Goal: Task Accomplishment & Management: Manage account settings

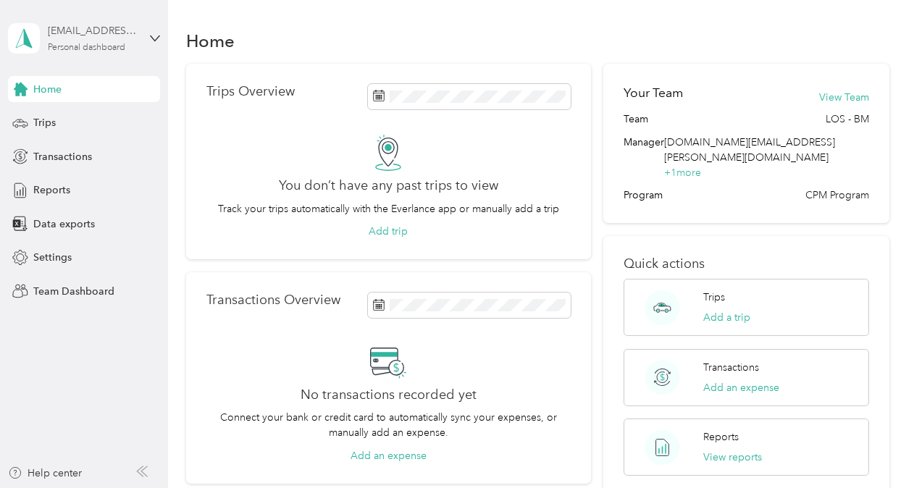
click at [99, 38] on div "[EMAIL_ADDRESS][DOMAIN_NAME]" at bounding box center [93, 30] width 91 height 15
click at [93, 125] on div "Team dashboard Personal dashboard Log out" at bounding box center [160, 151] width 285 height 91
click at [99, 41] on div "[EMAIL_ADDRESS][DOMAIN_NAME] Personal dashboard" at bounding box center [93, 37] width 91 height 29
click at [69, 117] on div "Team dashboard" at bounding box center [60, 112] width 78 height 15
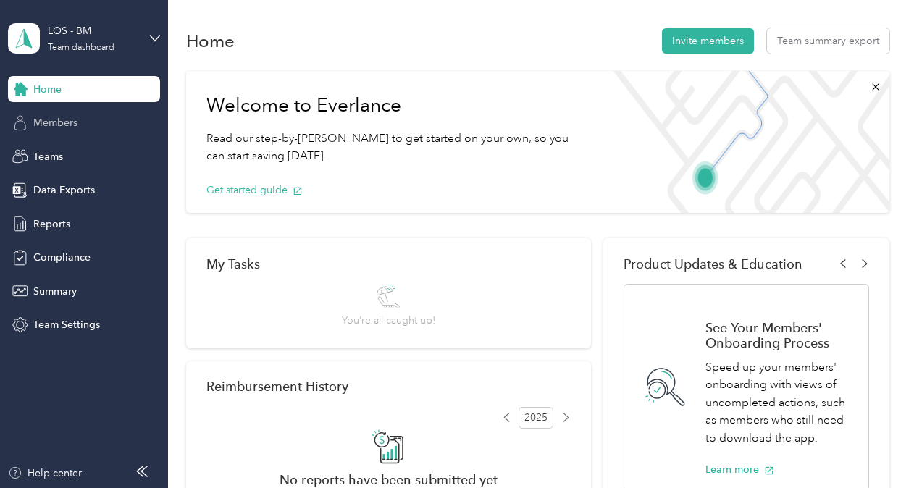
click at [71, 123] on span "Members" at bounding box center [55, 122] width 44 height 15
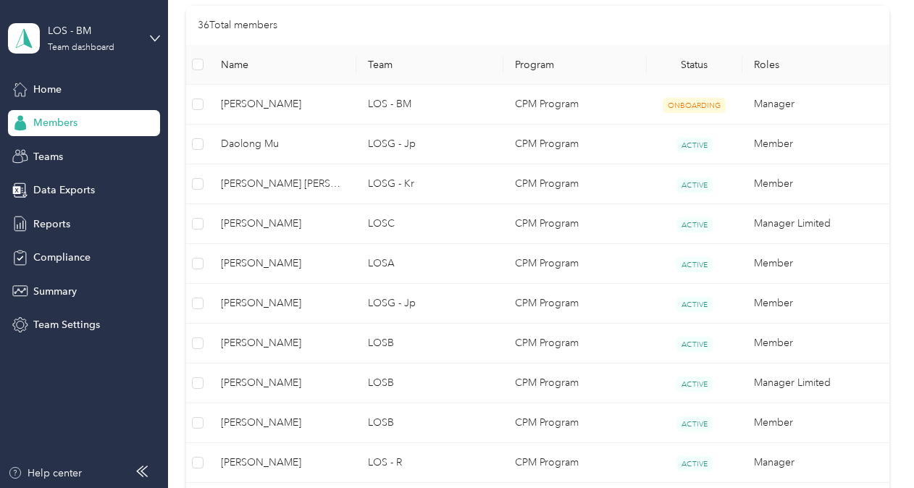
scroll to position [362, 0]
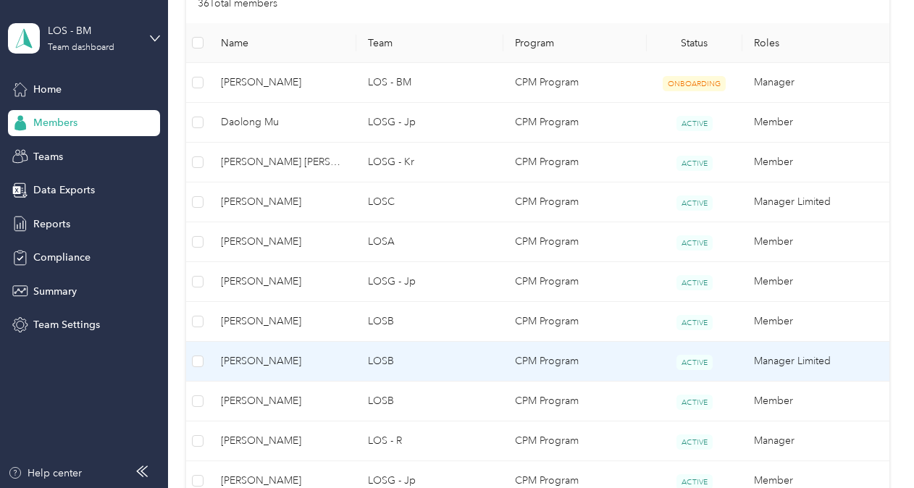
click at [260, 356] on span "[PERSON_NAME]" at bounding box center [283, 362] width 124 height 16
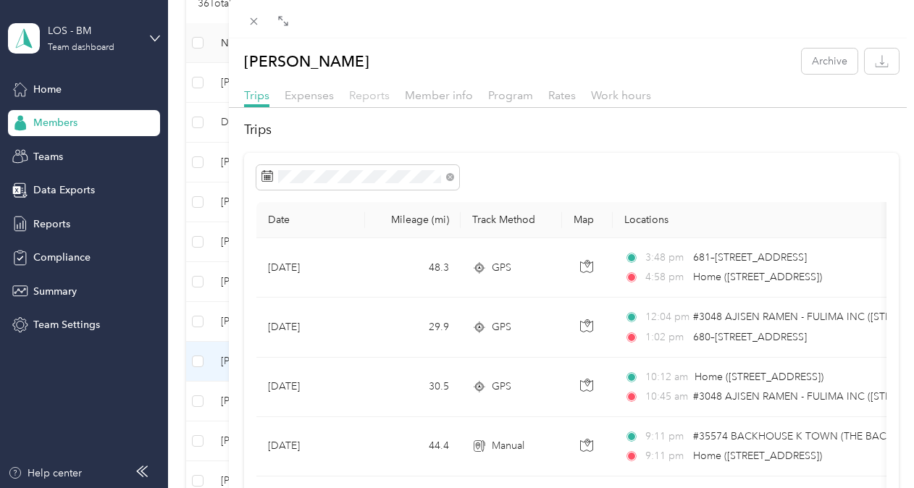
click at [367, 99] on span "Reports" at bounding box center [369, 95] width 41 height 14
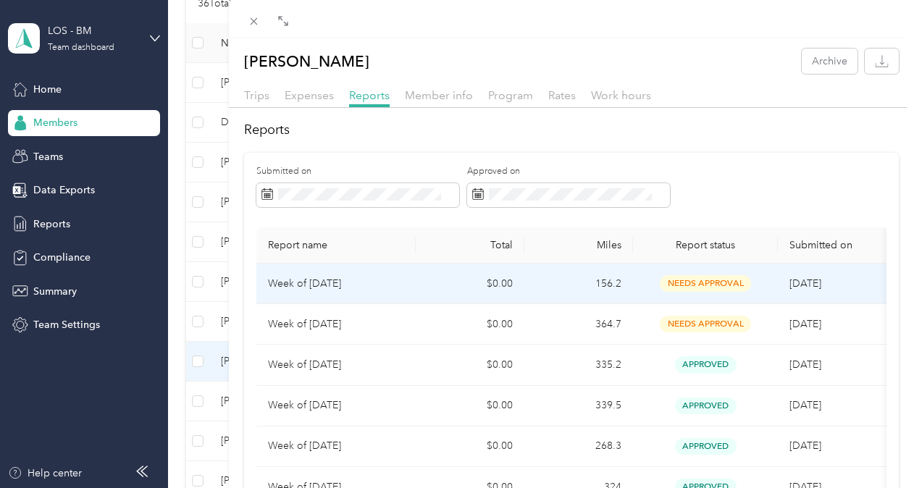
click at [340, 283] on p "Week of [DATE]" at bounding box center [336, 284] width 136 height 16
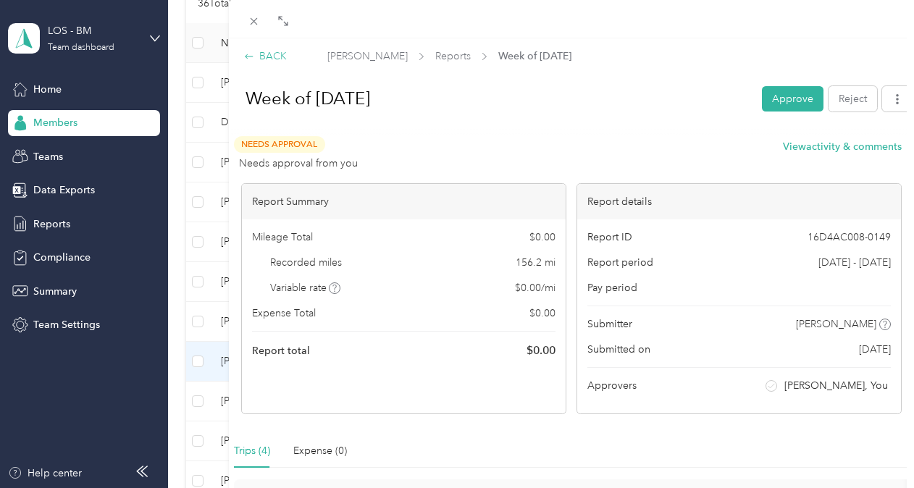
click at [259, 51] on div "BACK" at bounding box center [265, 56] width 43 height 15
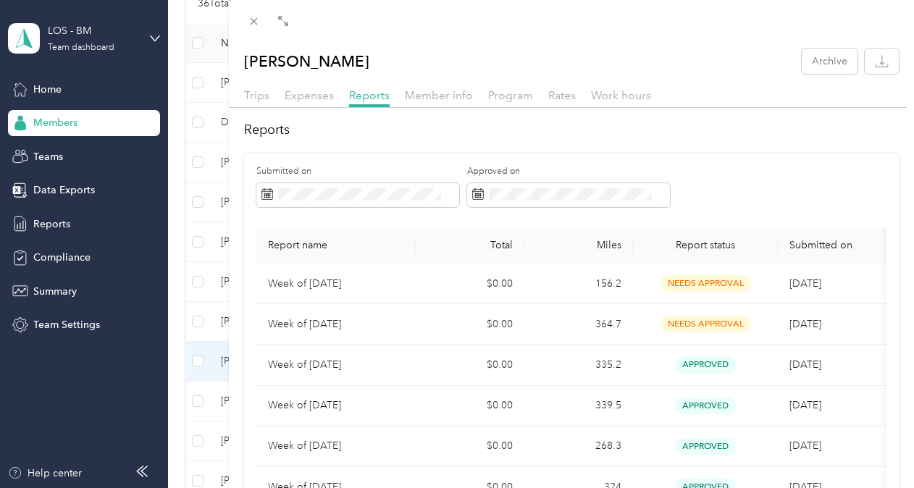
scroll to position [72, 0]
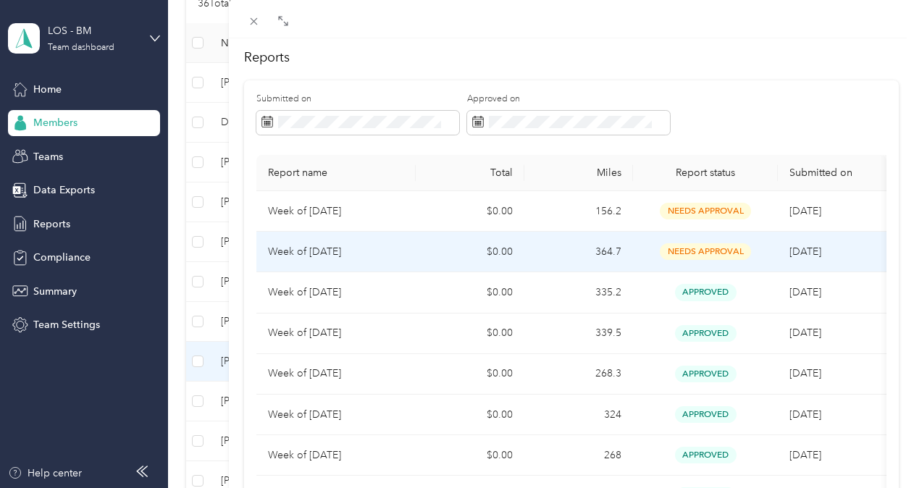
click at [374, 239] on td "Week of [DATE]" at bounding box center [335, 252] width 159 height 41
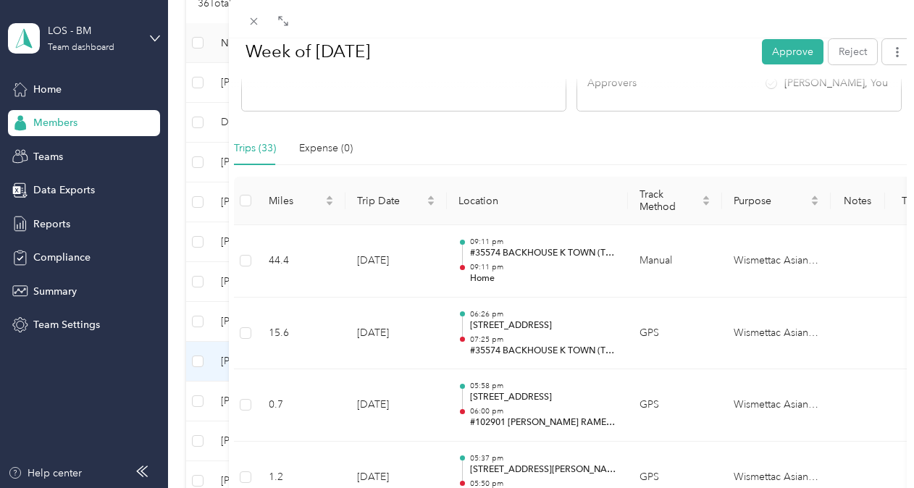
scroll to position [202, 0]
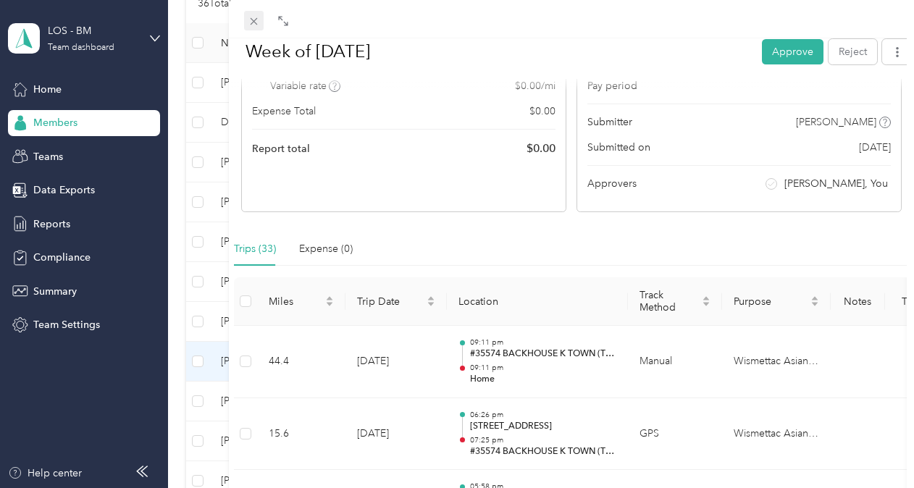
click at [257, 22] on icon at bounding box center [254, 21] width 12 height 12
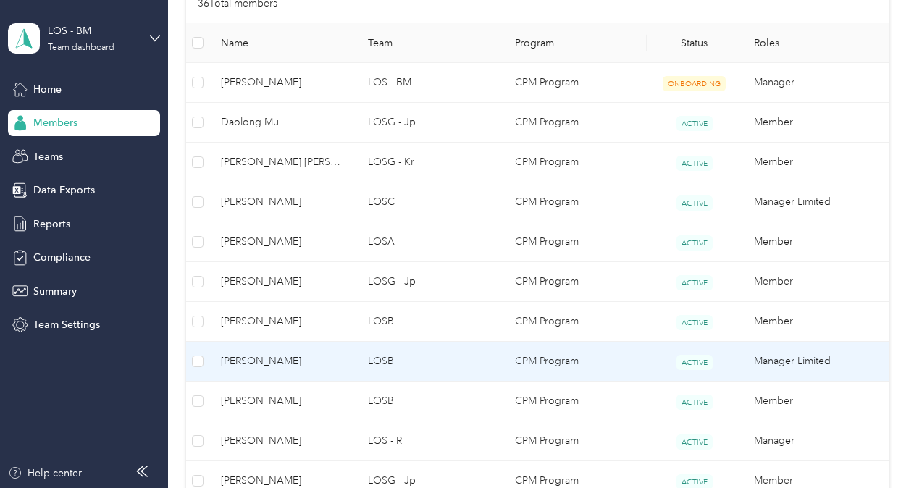
click at [272, 358] on span "[PERSON_NAME]" at bounding box center [283, 362] width 124 height 16
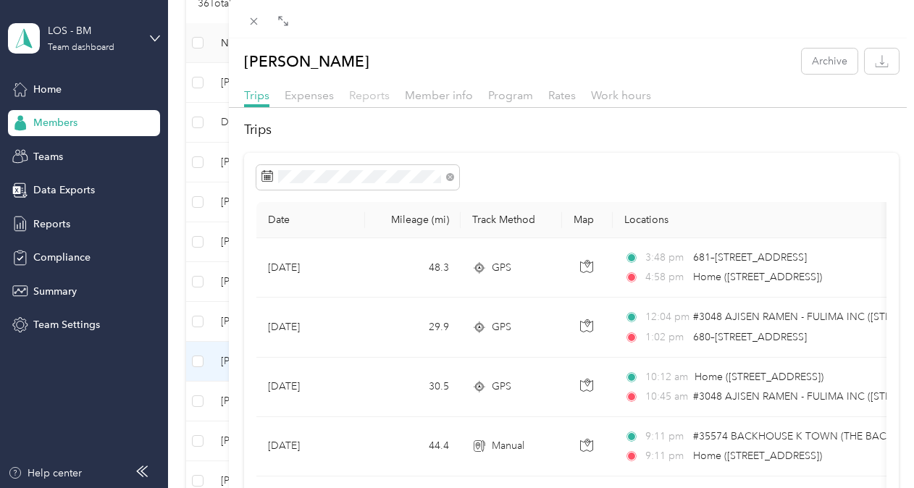
click at [371, 93] on span "Reports" at bounding box center [369, 95] width 41 height 14
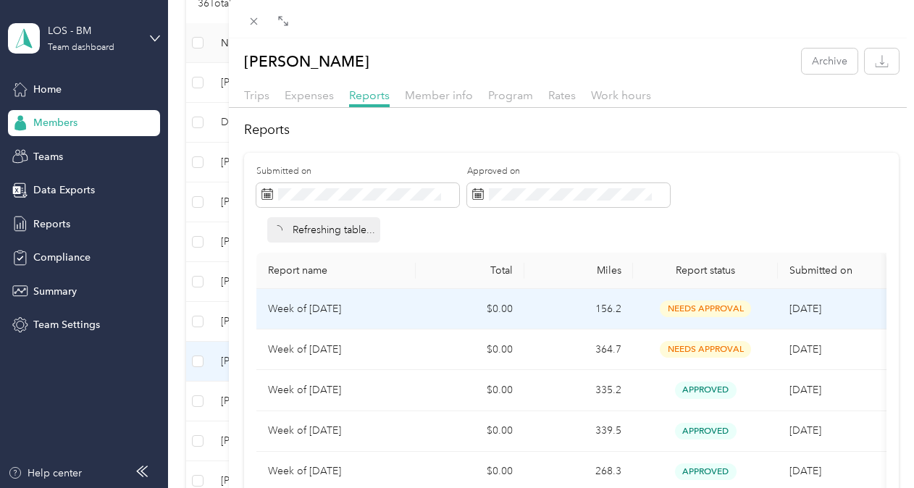
click at [367, 307] on td "Week of [DATE]" at bounding box center [335, 309] width 159 height 41
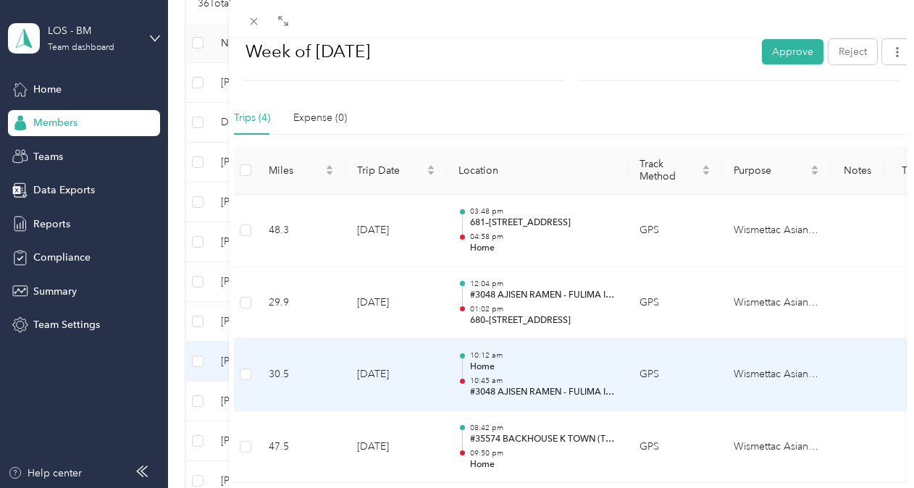
scroll to position [435, 0]
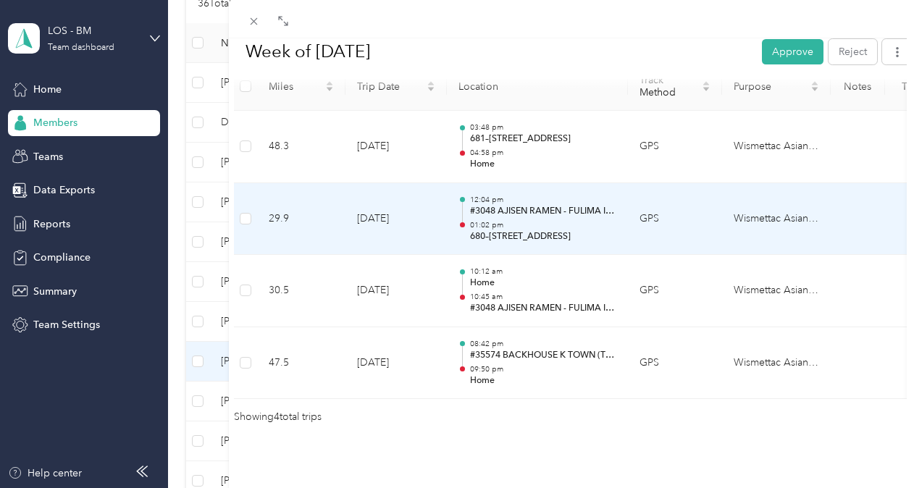
click at [560, 220] on p "01:02 pm" at bounding box center [543, 225] width 146 height 10
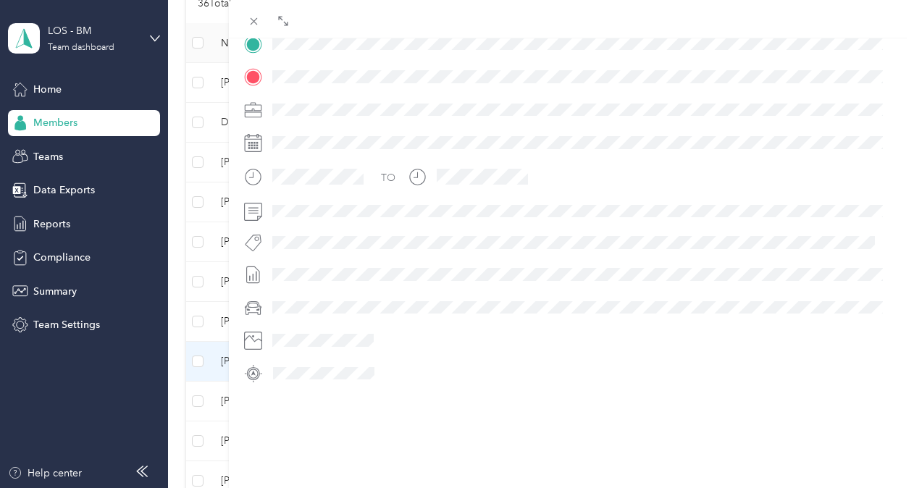
scroll to position [130, 0]
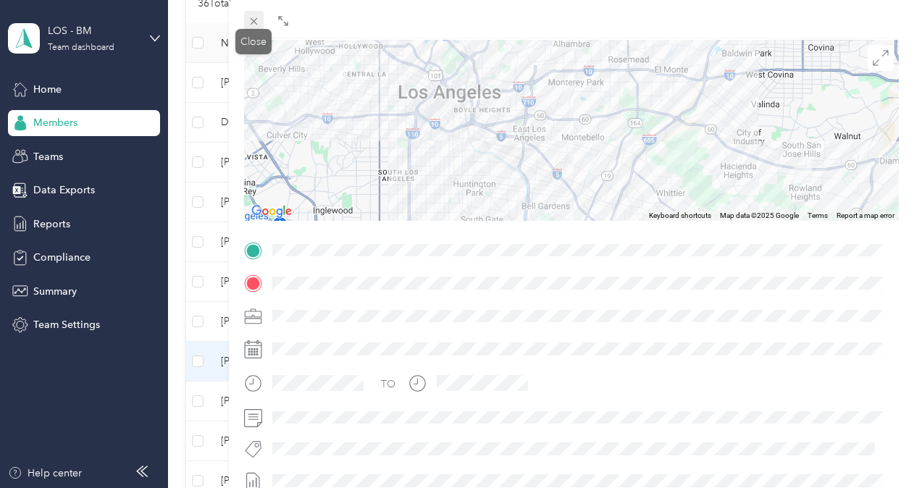
click at [254, 22] on icon at bounding box center [253, 21] width 7 height 7
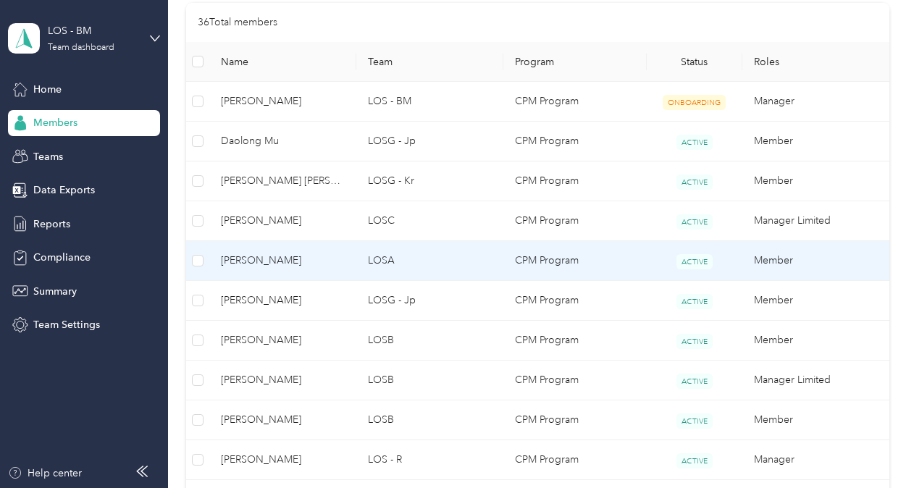
scroll to position [435, 0]
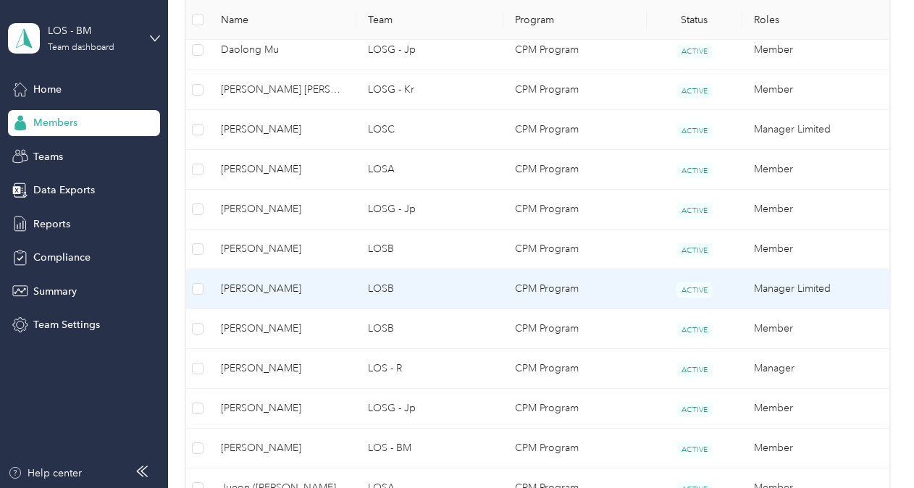
click at [297, 285] on span "[PERSON_NAME]" at bounding box center [283, 289] width 124 height 16
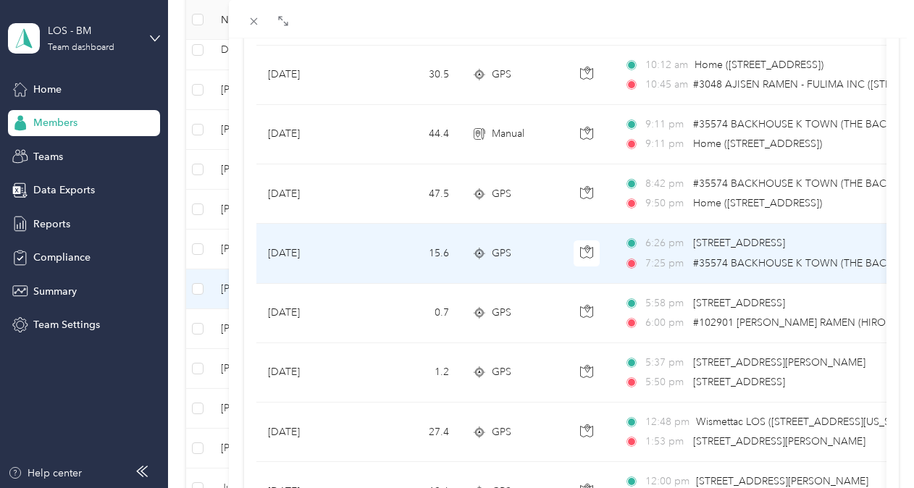
scroll to position [290, 0]
